Goal: Task Accomplishment & Management: Manage account settings

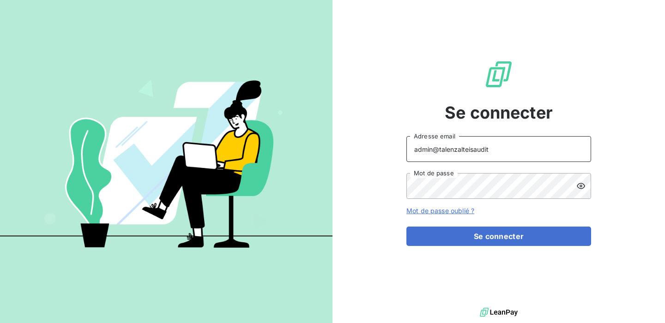
drag, startPoint x: 495, startPoint y: 149, endPoint x: 439, endPoint y: 151, distance: 56.8
click at [439, 151] on input "admin@talenzalteisaudit" at bounding box center [498, 149] width 185 height 26
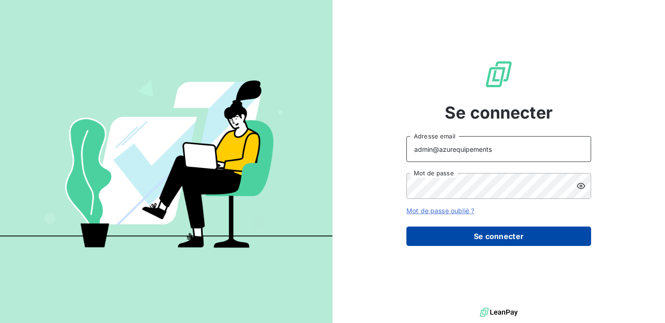
type input "admin@azurequipements"
click at [483, 241] on button "Se connecter" at bounding box center [498, 236] width 185 height 19
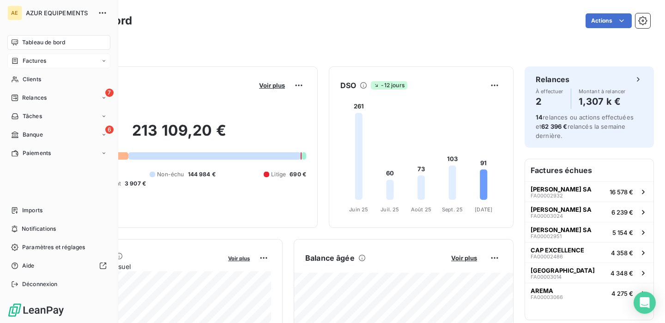
click at [52, 65] on div "Factures" at bounding box center [58, 61] width 103 height 15
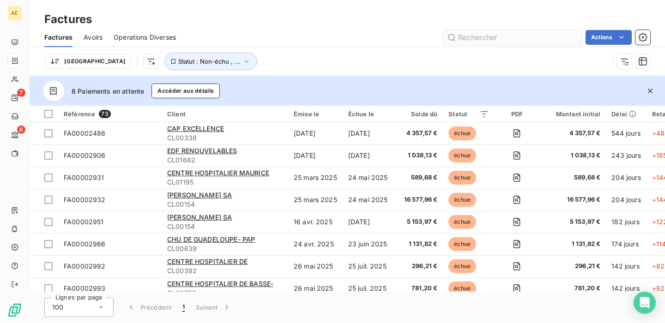
click at [471, 39] on input "text" at bounding box center [512, 37] width 139 height 15
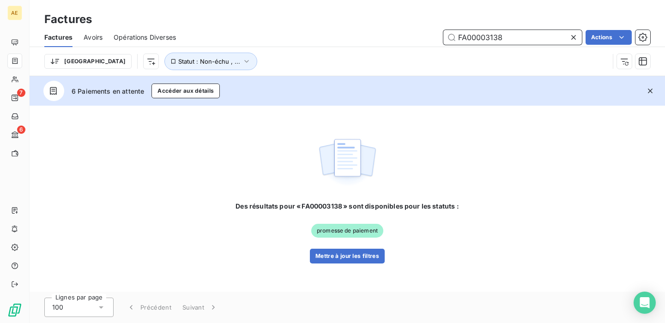
drag, startPoint x: 524, startPoint y: 37, endPoint x: 389, endPoint y: 37, distance: 134.8
click at [389, 37] on div "FA00003138 Actions" at bounding box center [418, 37] width 463 height 15
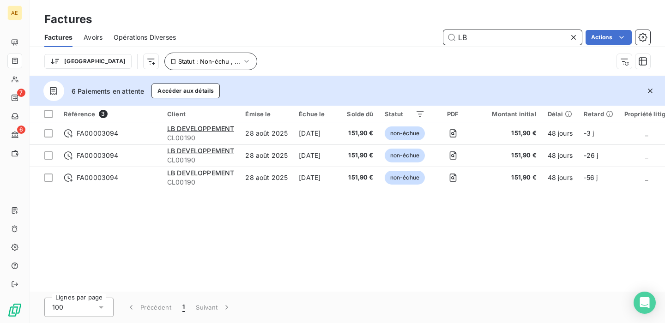
type input "LB"
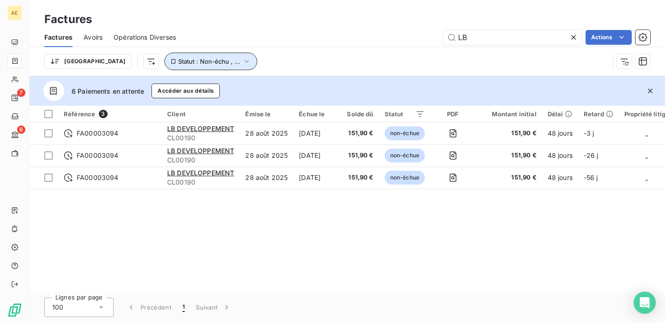
click at [184, 61] on span "Statut : Non-échu , ..." at bounding box center [209, 61] width 62 height 7
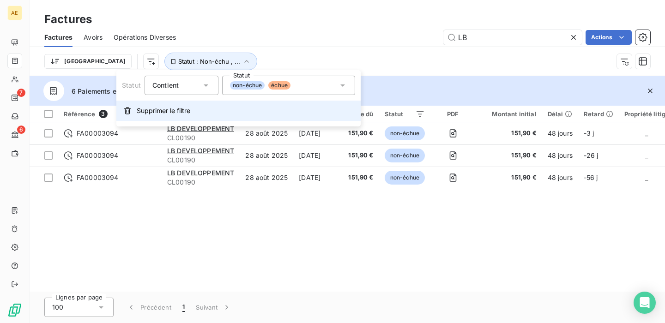
click at [165, 109] on span "Supprimer le filtre" at bounding box center [164, 110] width 54 height 9
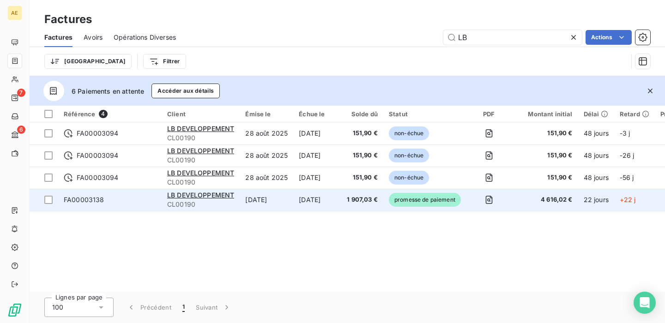
click at [148, 209] on td "FA00003138" at bounding box center [109, 200] width 103 height 22
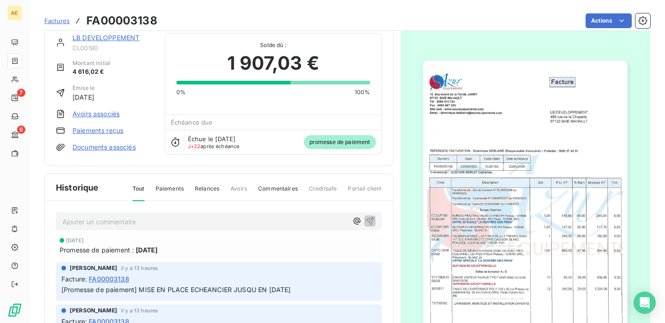
scroll to position [11, 0]
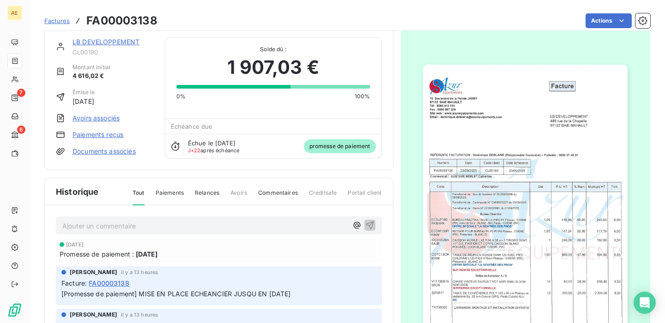
click at [169, 192] on span "Paiements" at bounding box center [170, 197] width 28 height 16
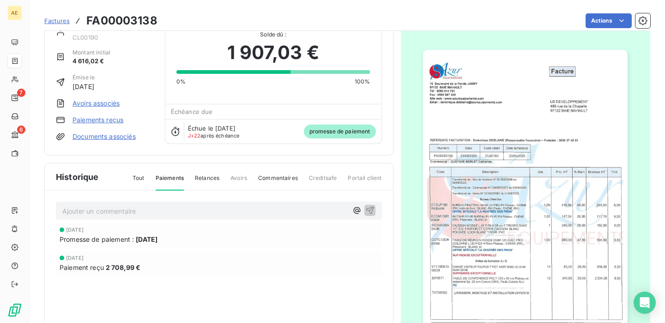
scroll to position [36, 0]
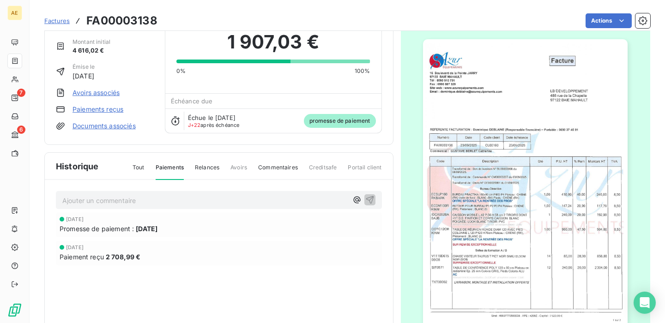
click at [117, 110] on link "Paiements reçus" at bounding box center [97, 109] width 51 height 9
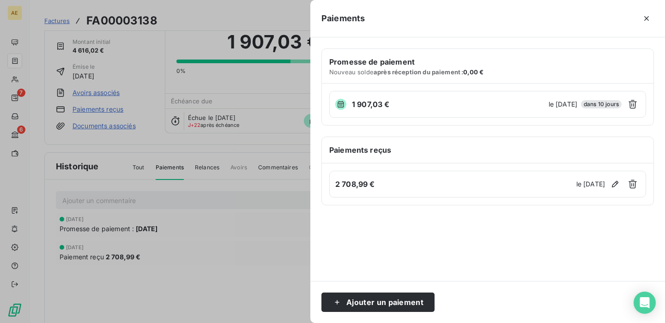
click at [235, 248] on div at bounding box center [332, 161] width 665 height 323
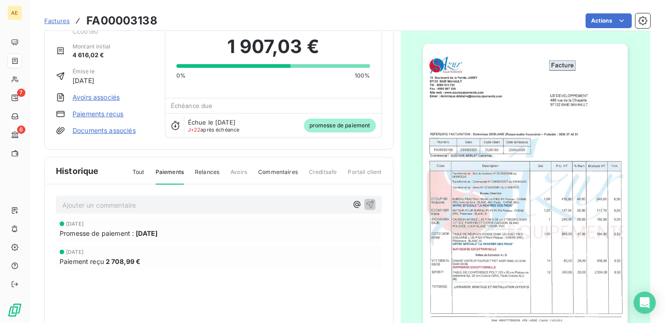
scroll to position [0, 0]
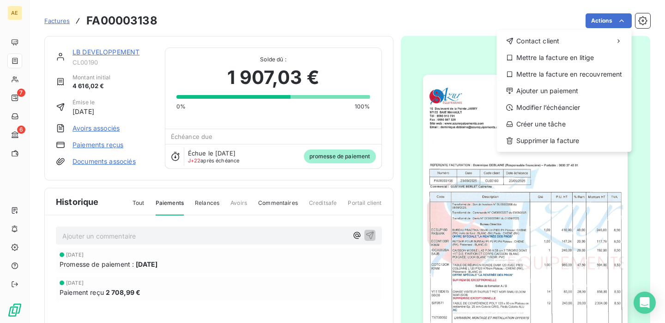
click at [408, 13] on html "AE 7 6 Factures FA00003138 Actions Contact client Mettre la facture en litige M…" at bounding box center [332, 161] width 665 height 323
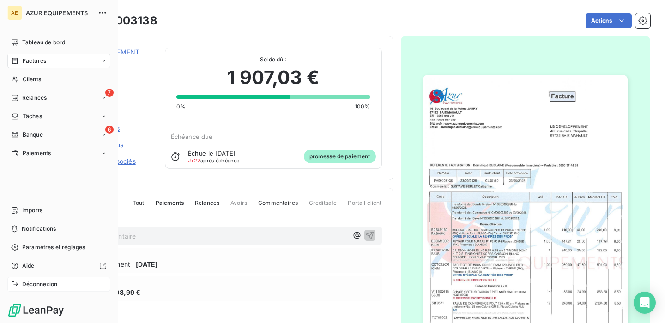
click at [45, 284] on span "Déconnexion" at bounding box center [40, 284] width 36 height 8
